Goal: Task Accomplishment & Management: Manage account settings

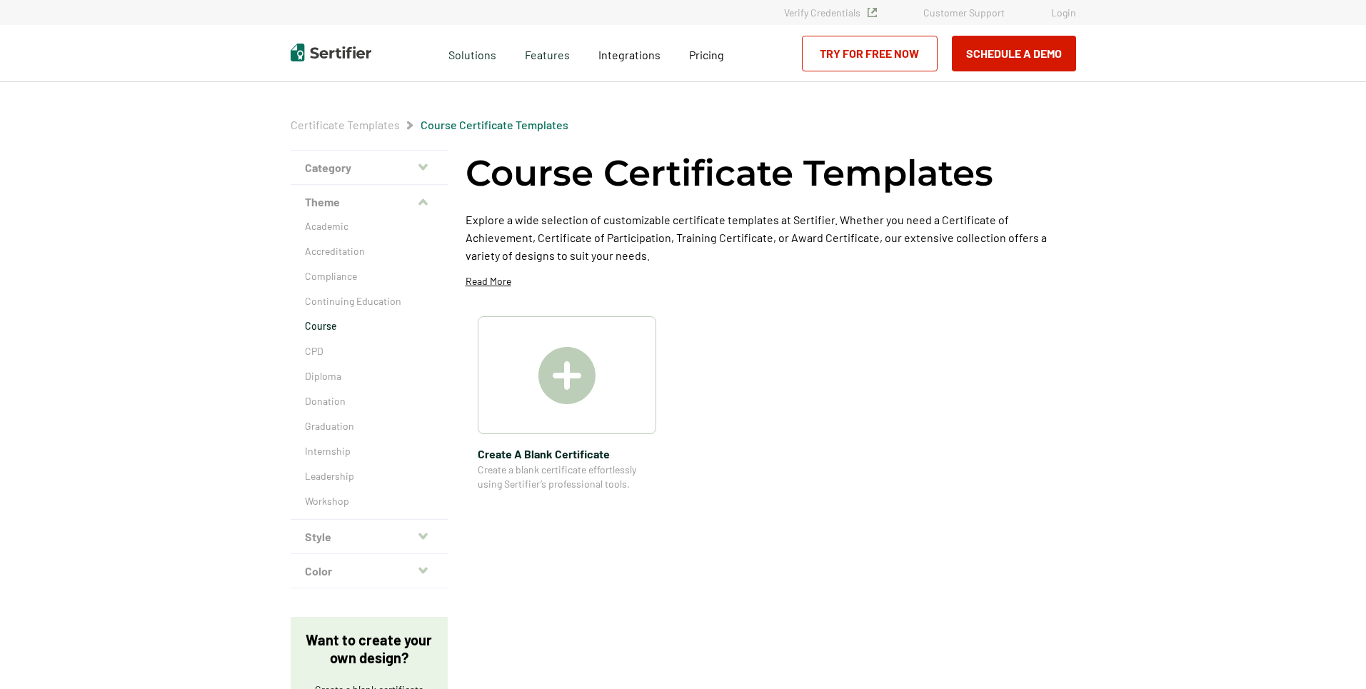
click at [1065, 12] on link "Login" at bounding box center [1063, 12] width 25 height 12
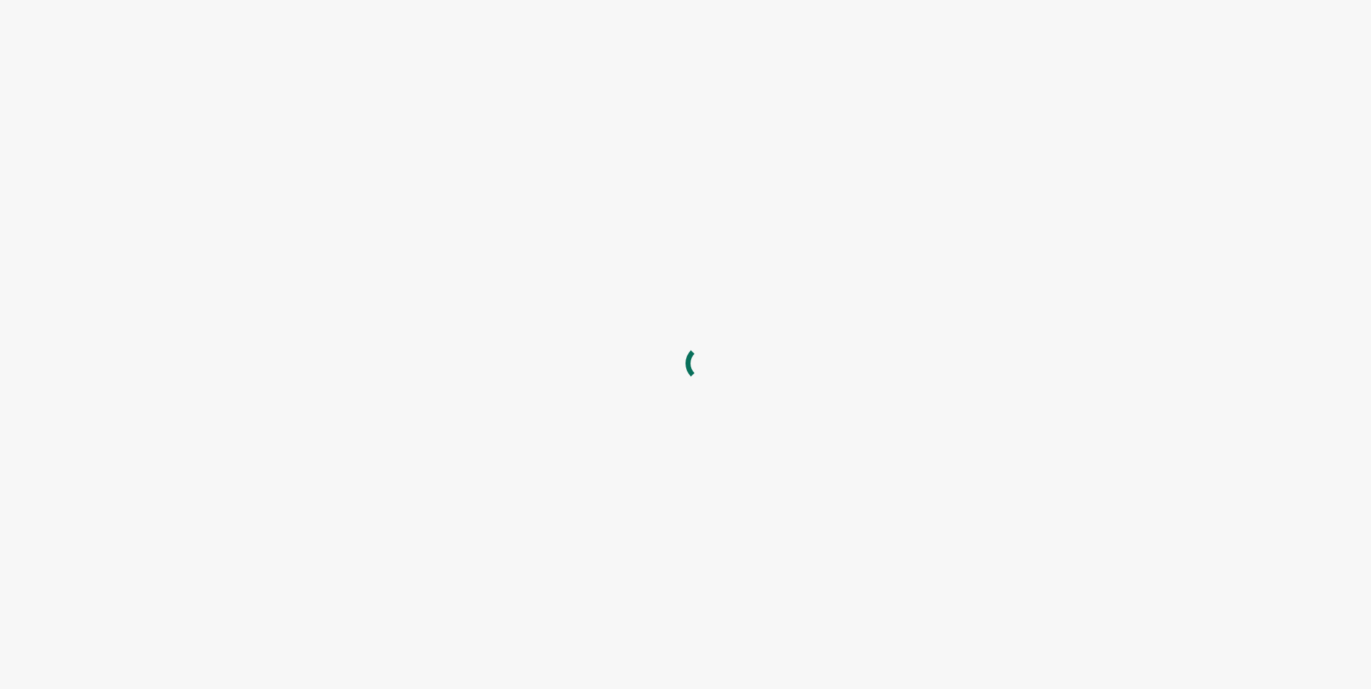
type input "info@itrtraining.com"
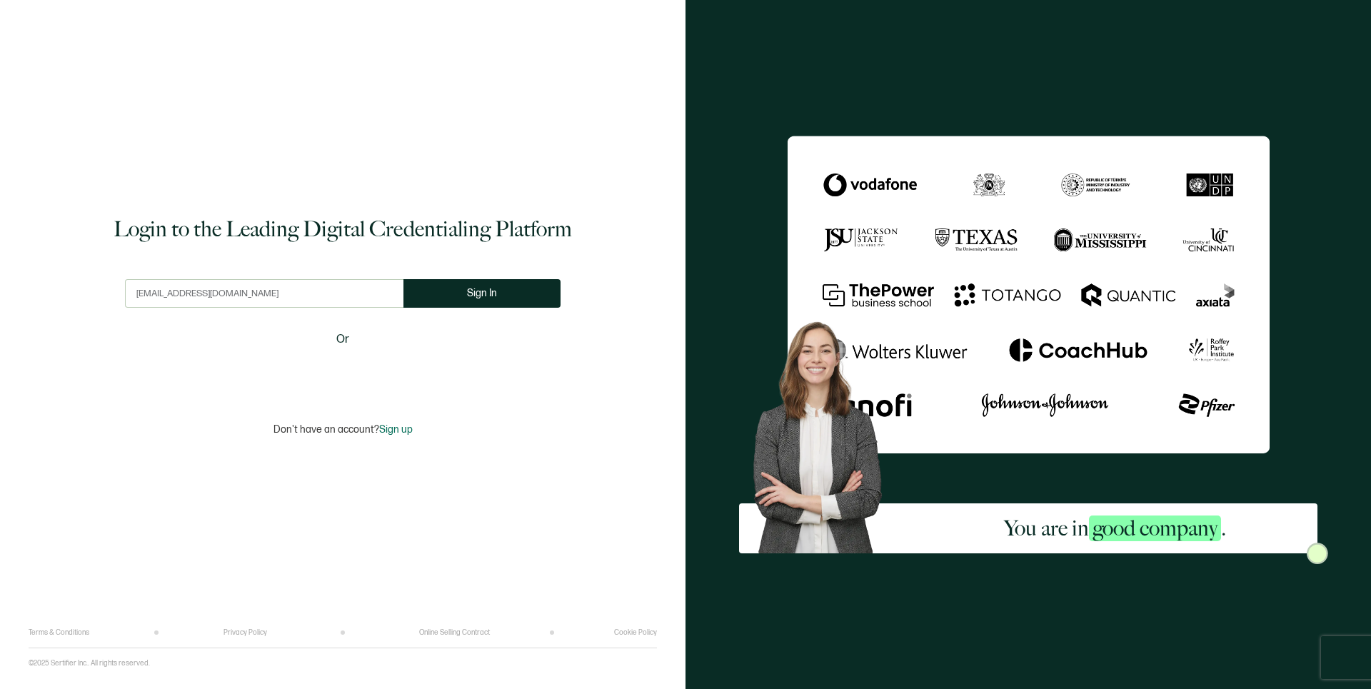
click at [244, 293] on input "info@itrtraining.com" at bounding box center [264, 293] width 278 height 29
click at [500, 293] on button "Sign In" at bounding box center [487, 293] width 157 height 29
